Goal: Task Accomplishment & Management: Manage account settings

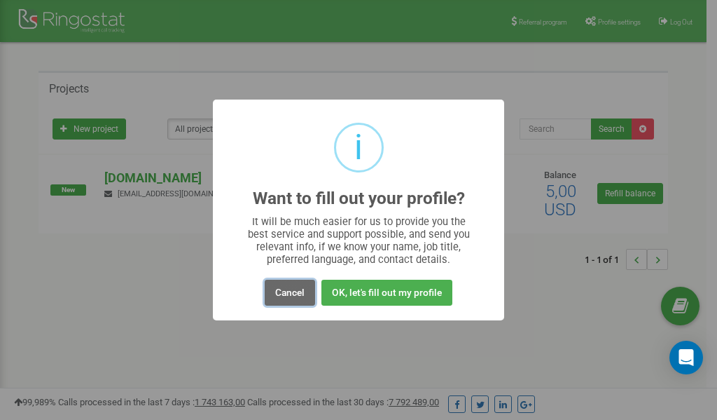
click at [294, 296] on button "Cancel" at bounding box center [290, 292] width 50 height 26
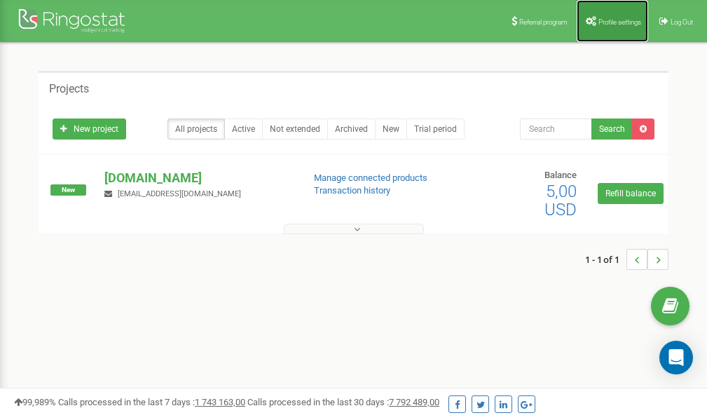
click at [620, 22] on span "Profile settings" at bounding box center [619, 22] width 43 height 8
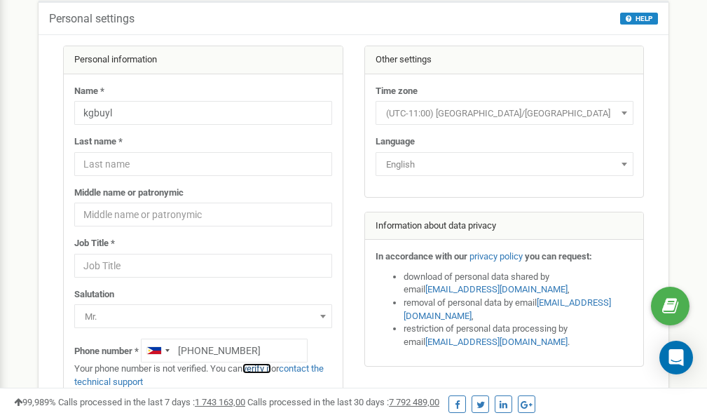
click at [263, 367] on link "verify it" at bounding box center [256, 368] width 29 height 11
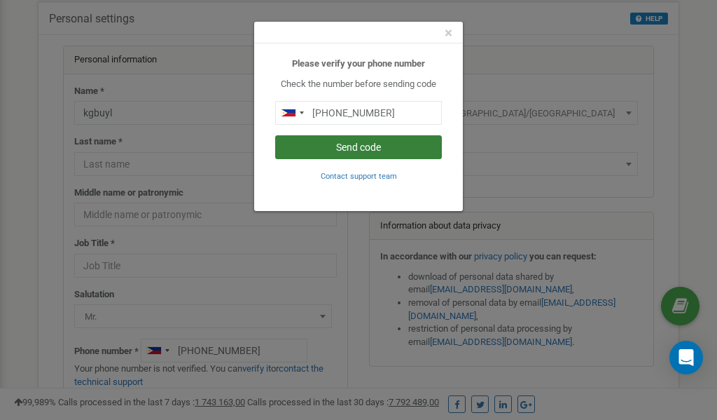
click at [370, 144] on button "Send code" at bounding box center [358, 147] width 167 height 24
